Goal: Task Accomplishment & Management: Use online tool/utility

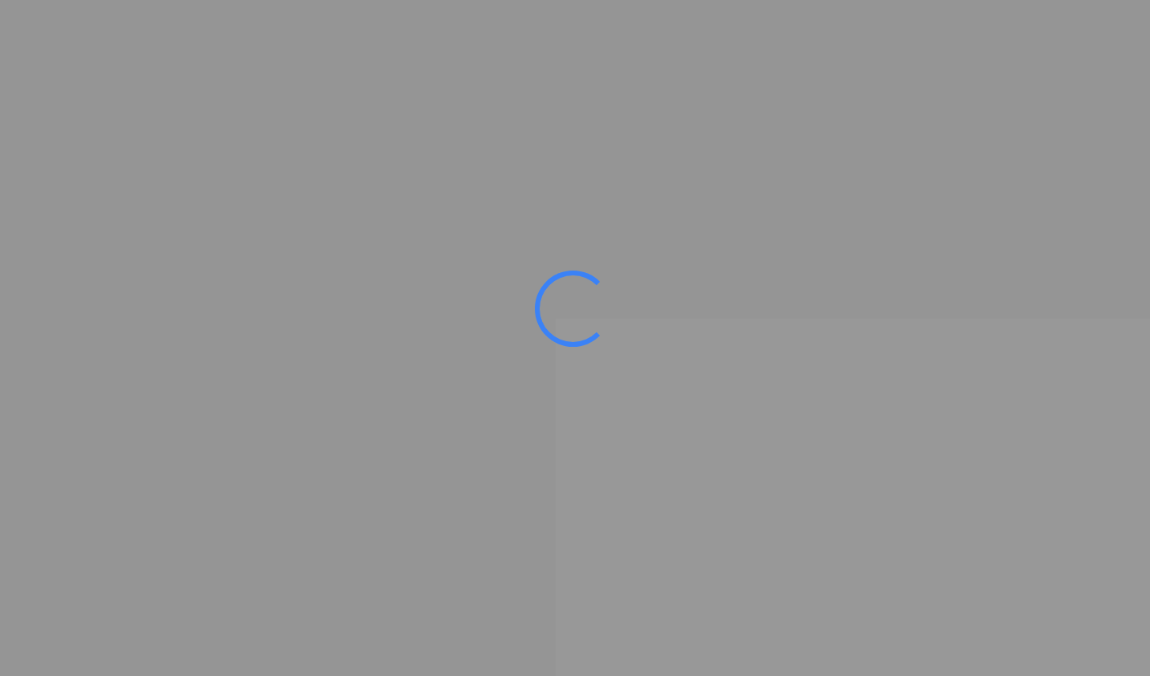
click at [688, 547] on ms-splash-screen at bounding box center [575, 338] width 1150 height 676
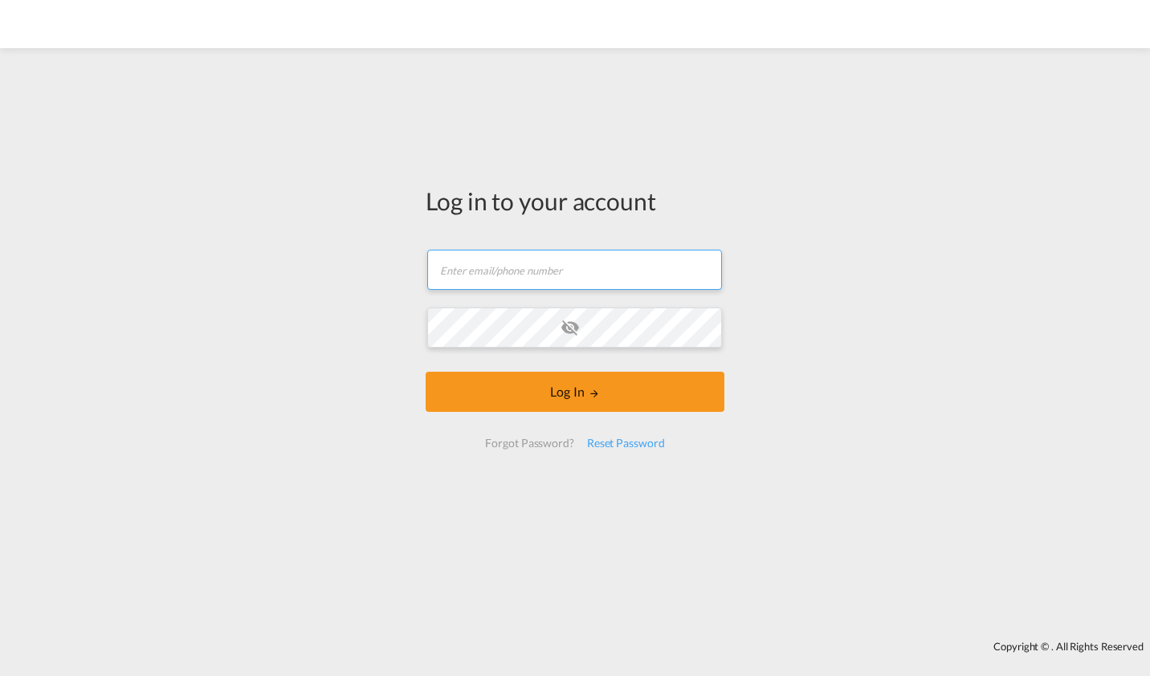
type input "[PERSON_NAME][EMAIL_ADDRESS][DOMAIN_NAME]"
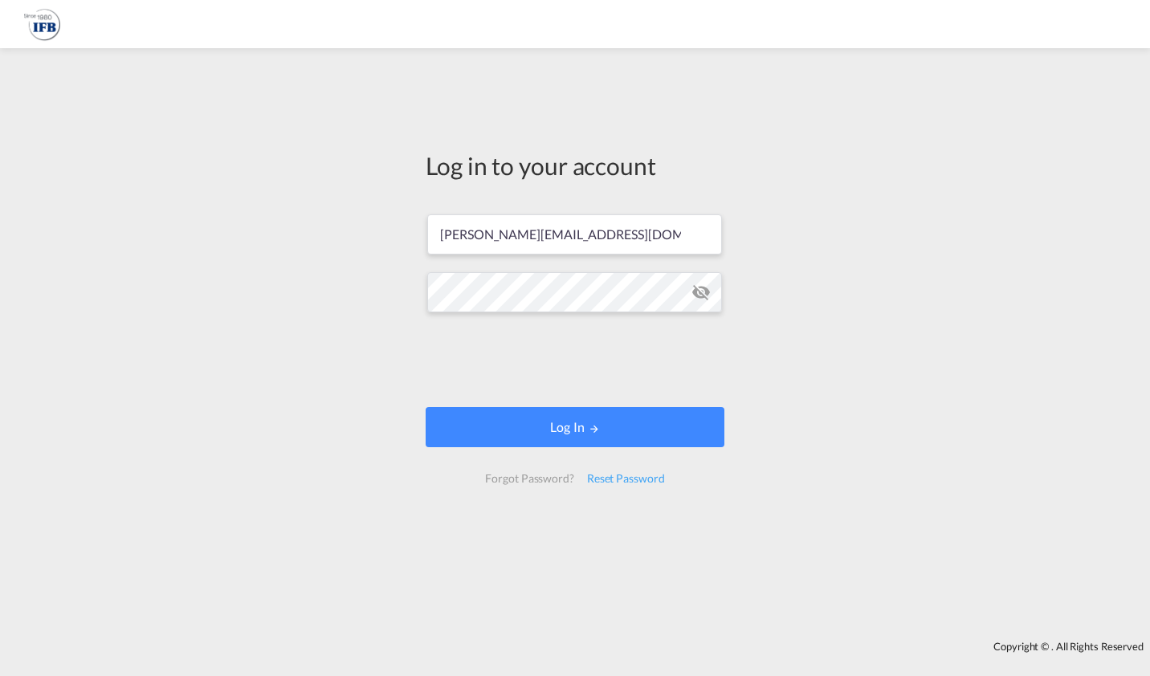
click at [580, 428] on button "Log In" at bounding box center [574, 427] width 299 height 40
